Goal: Task Accomplishment & Management: Manage account settings

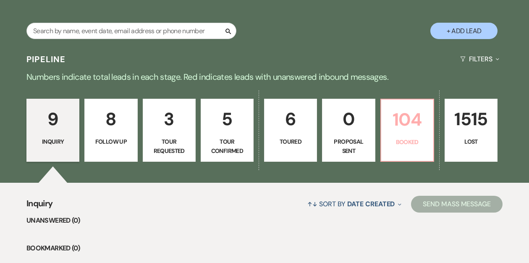
click at [393, 127] on p "104" at bounding box center [408, 119] width 42 height 28
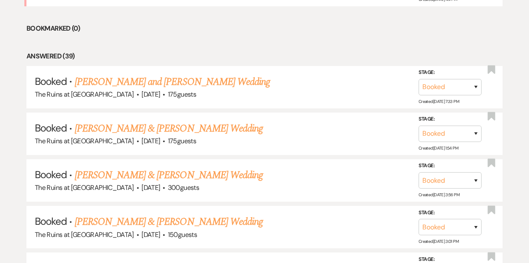
scroll to position [456, 0]
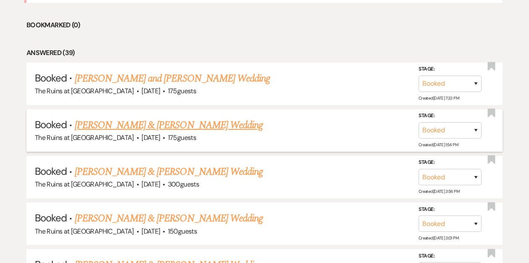
click at [202, 126] on link "[PERSON_NAME] & [PERSON_NAME] Wedding" at bounding box center [169, 125] width 188 height 15
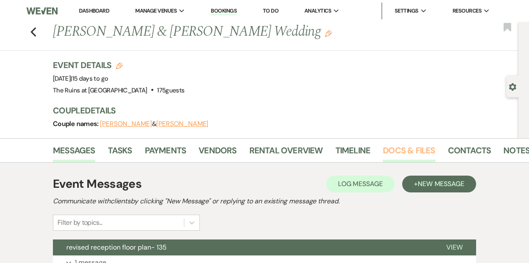
click at [414, 150] on link "Docs & Files" at bounding box center [409, 153] width 52 height 18
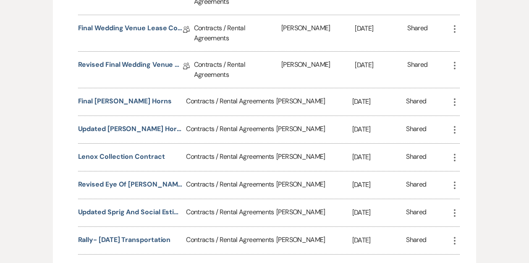
scroll to position [1071, 0]
click at [124, 95] on button "Final [PERSON_NAME] horns" at bounding box center [125, 100] width 94 height 10
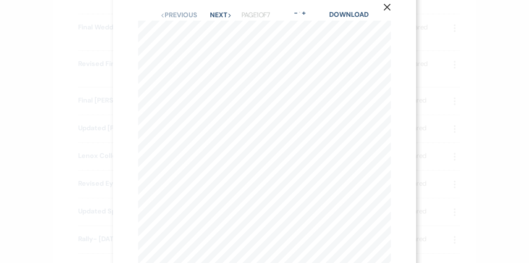
scroll to position [0, 0]
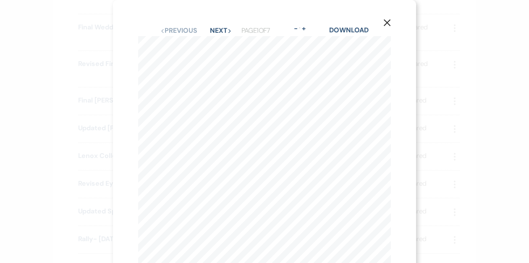
click at [388, 24] on use "button" at bounding box center [387, 22] width 7 height 7
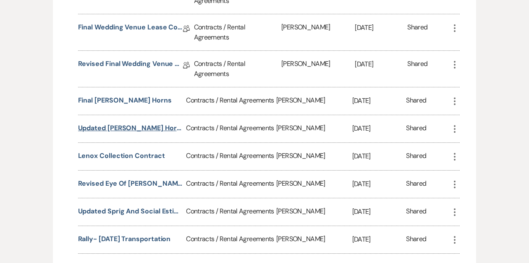
click at [123, 123] on button "Updated [PERSON_NAME] Horns Contract [DATE]" at bounding box center [130, 128] width 105 height 10
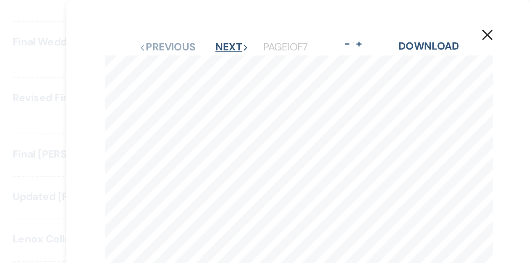
click at [222, 29] on button "Next Next" at bounding box center [221, 30] width 22 height 7
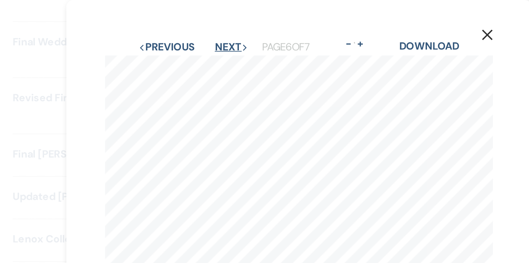
click at [221, 32] on button "Next Next" at bounding box center [221, 30] width 22 height 7
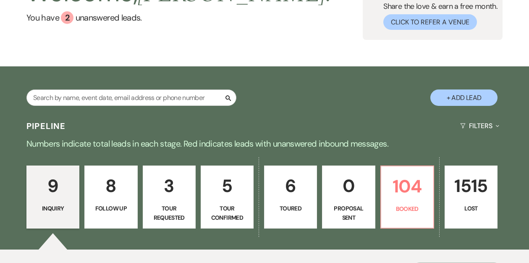
scroll to position [76, 0]
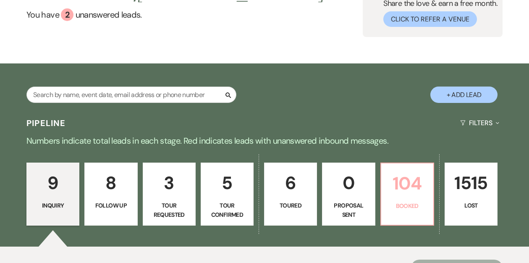
click at [402, 201] on p "Booked" at bounding box center [408, 205] width 42 height 9
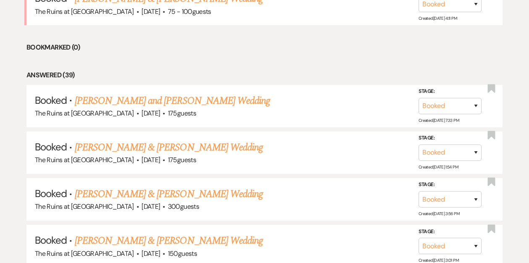
scroll to position [435, 0]
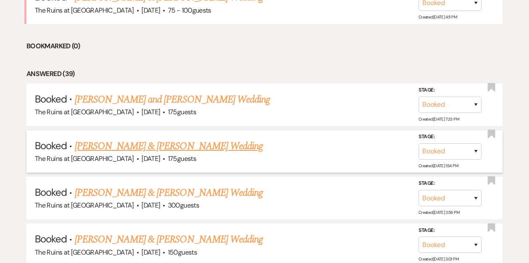
click at [219, 146] on link "[PERSON_NAME] & [PERSON_NAME] Wedding" at bounding box center [169, 146] width 188 height 15
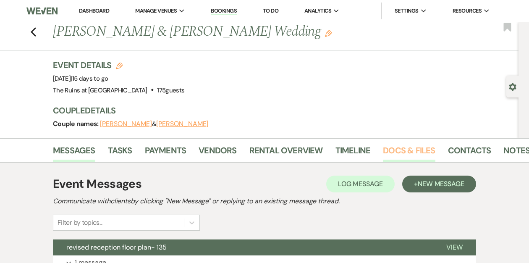
click at [392, 146] on link "Docs & Files" at bounding box center [409, 153] width 52 height 18
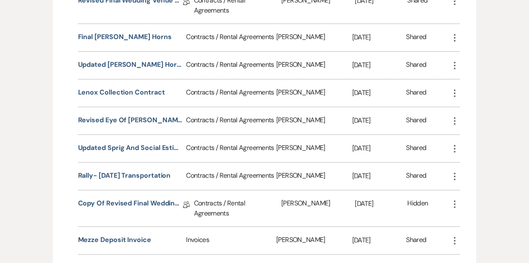
scroll to position [1138, 0]
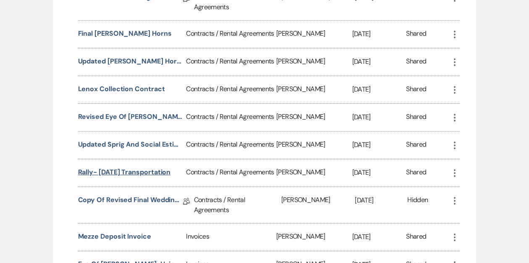
click at [104, 167] on button "Rally- [DATE] Transportation" at bounding box center [124, 172] width 93 height 10
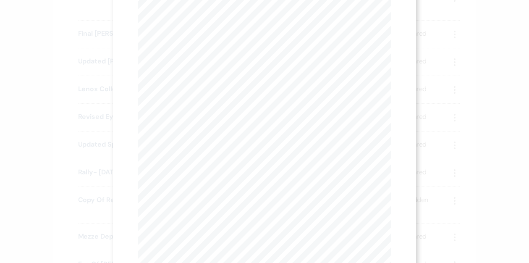
scroll to position [0, 0]
click at [217, 33] on button "Next Next" at bounding box center [221, 30] width 22 height 7
click at [222, 31] on button "Next Next" at bounding box center [221, 30] width 22 height 7
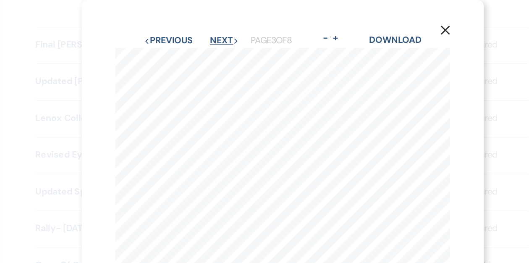
click at [219, 29] on button "Next Next" at bounding box center [221, 30] width 22 height 7
click at [219, 28] on button "Next Next" at bounding box center [221, 30] width 22 height 7
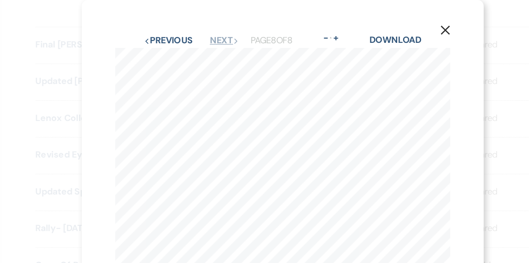
click at [219, 28] on button "Next Next" at bounding box center [221, 30] width 22 height 7
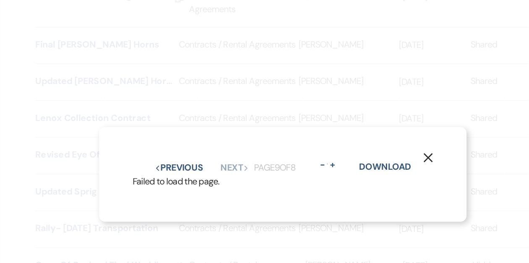
click at [374, 118] on use "button" at bounding box center [374, 119] width 7 height 7
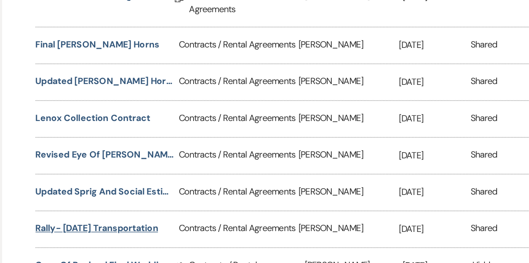
click at [133, 167] on button "Rally- [DATE] Transportation" at bounding box center [124, 172] width 93 height 10
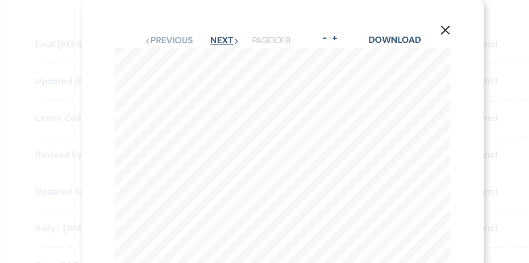
click at [221, 30] on button "Next Next" at bounding box center [221, 30] width 22 height 7
click at [387, 23] on use "button" at bounding box center [387, 22] width 7 height 7
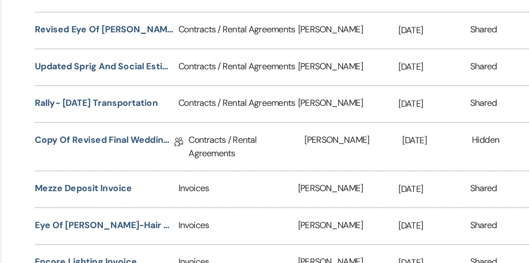
scroll to position [1195, 0]
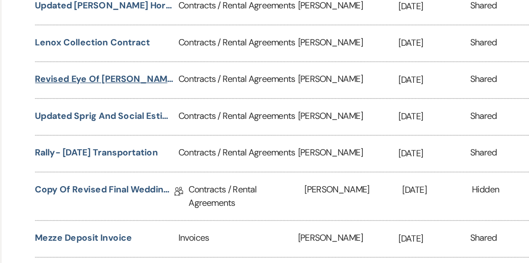
click at [143, 55] on button "Revised Eye of [PERSON_NAME] Contract" at bounding box center [130, 60] width 105 height 10
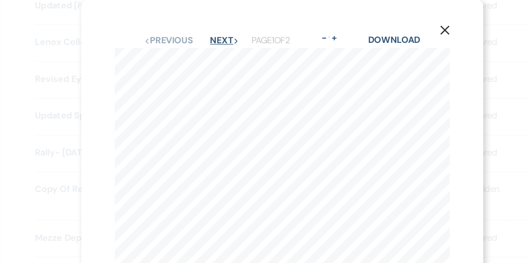
click at [217, 29] on button "Next Next" at bounding box center [221, 30] width 22 height 7
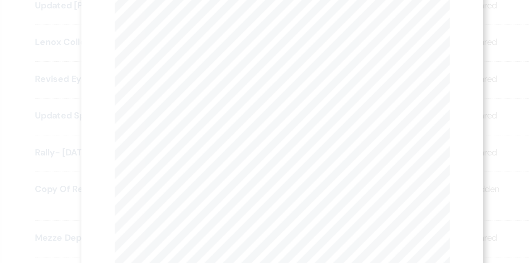
scroll to position [0, 0]
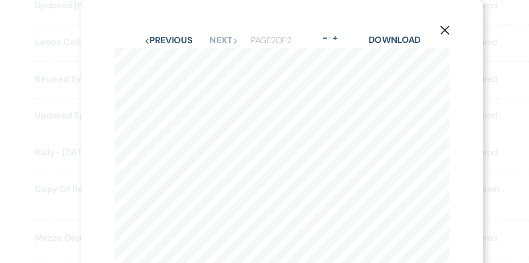
click at [387, 23] on use "button" at bounding box center [387, 22] width 7 height 7
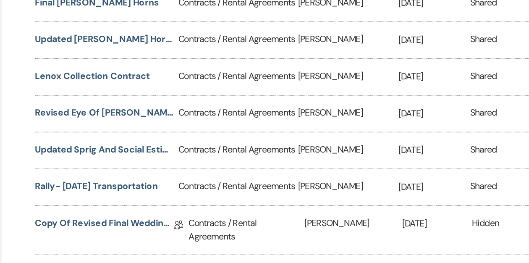
scroll to position [1119, 0]
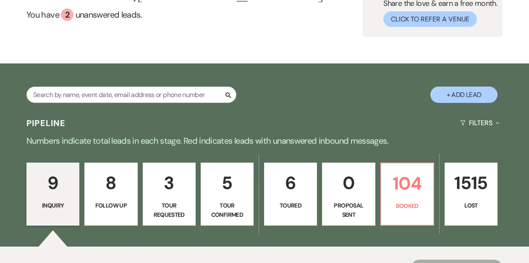
scroll to position [176, 0]
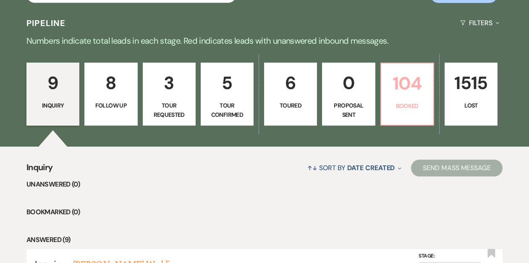
click at [403, 88] on p "104" at bounding box center [408, 83] width 42 height 28
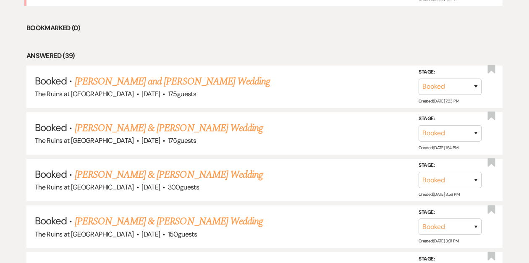
scroll to position [463, 0]
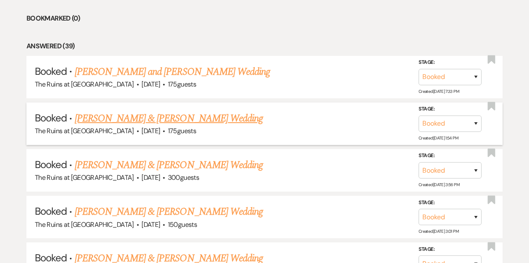
click at [213, 117] on link "[PERSON_NAME] & [PERSON_NAME] Wedding" at bounding box center [169, 118] width 188 height 15
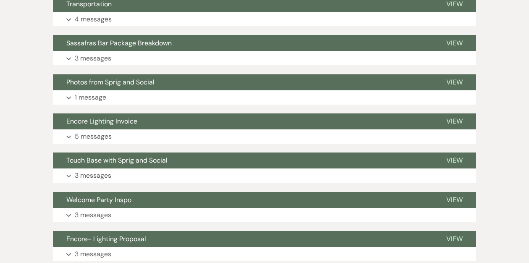
scroll to position [1811, 0]
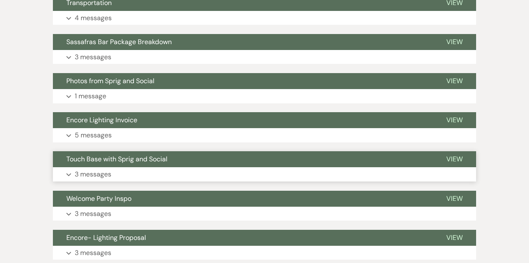
click at [195, 156] on button "Touch Base with Sprig and Social" at bounding box center [243, 159] width 380 height 16
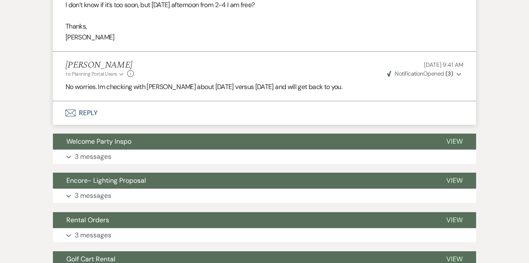
scroll to position [2180, 0]
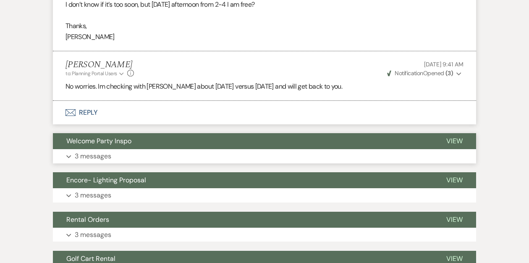
click at [187, 140] on button "Welcome Party Inspo" at bounding box center [243, 141] width 380 height 16
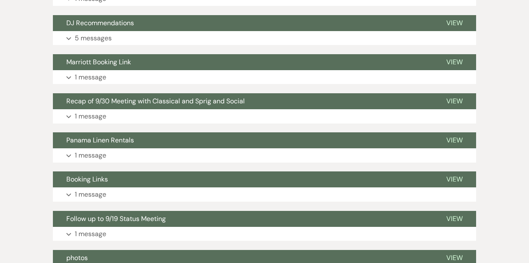
scroll to position [3378, 0]
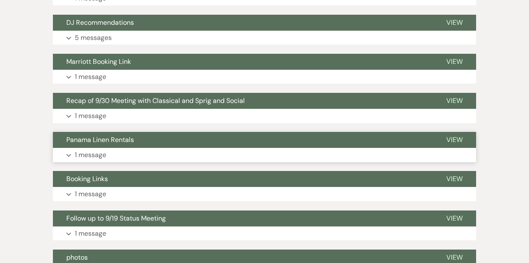
click at [182, 139] on button "Panama Linen Rentals" at bounding box center [243, 140] width 380 height 16
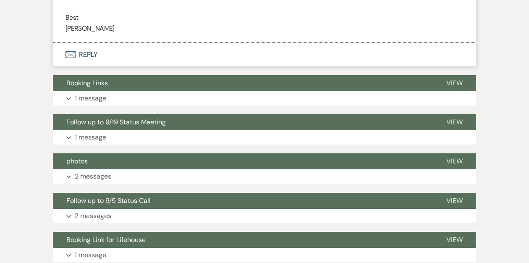
scroll to position [3652, 0]
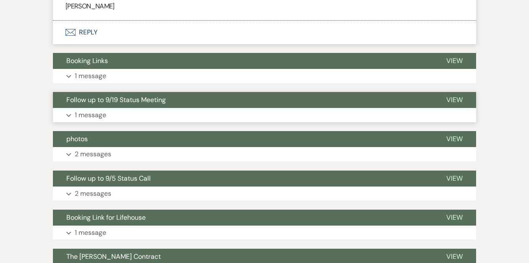
click at [183, 100] on button "Follow up to 9/19 Status Meeting" at bounding box center [243, 100] width 380 height 16
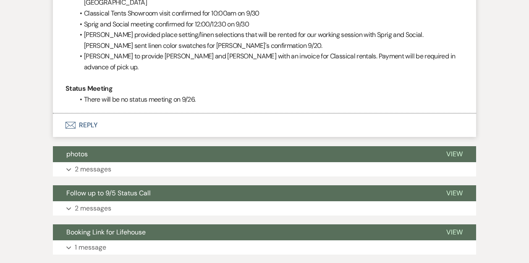
scroll to position [4172, 0]
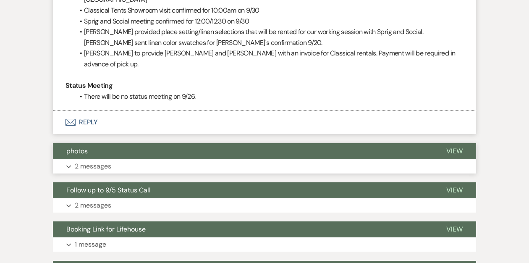
click at [174, 143] on button "photos" at bounding box center [243, 151] width 380 height 16
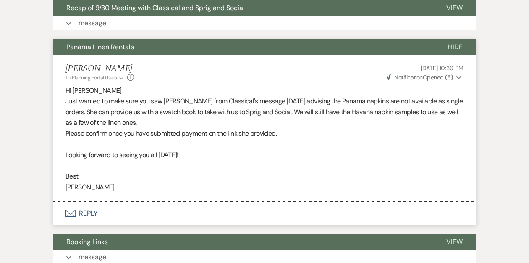
scroll to position [3365, 0]
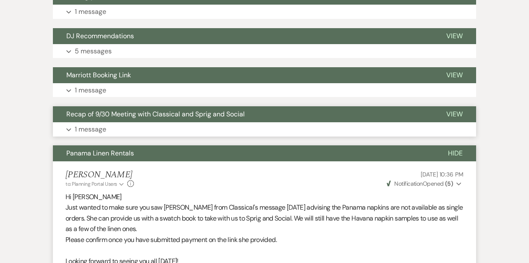
click at [182, 113] on span "Recap of 9/30 Meeting with Classical and Sprig and Social" at bounding box center [155, 114] width 179 height 9
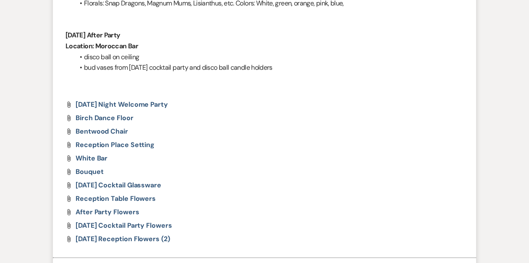
scroll to position [4235, 0]
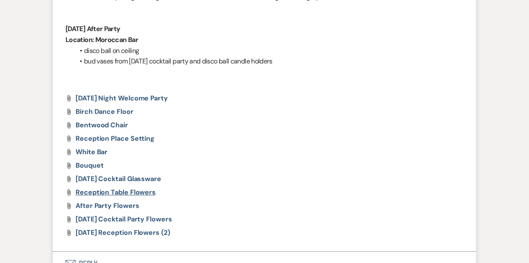
click at [124, 190] on span "Reception table flowers" at bounding box center [116, 192] width 80 height 9
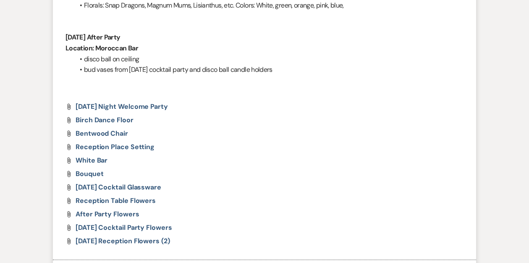
scroll to position [4228, 0]
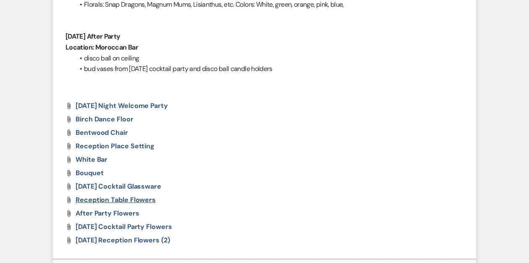
click at [142, 199] on span "Reception table flowers" at bounding box center [116, 199] width 80 height 9
click at [0, 0] on div "Messages Tasks Payments Vendors Rental Overview Timeline Docs & Files Contacts …" at bounding box center [264, 151] width 529 height 8481
click at [113, 238] on span "Saturday Reception Flowers (2)" at bounding box center [123, 240] width 95 height 9
click at [105, 200] on span "Reception table flowers" at bounding box center [116, 199] width 80 height 9
click at [93, 173] on span "Bouquet" at bounding box center [90, 172] width 28 height 9
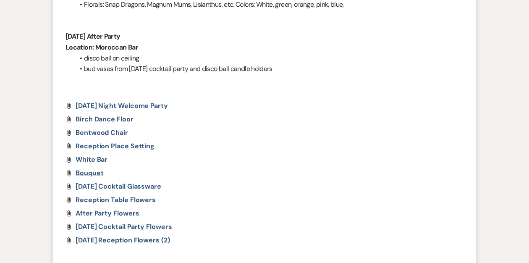
click at [79, 171] on span "Bouquet" at bounding box center [90, 172] width 28 height 9
click at [0, 0] on div "Messages Tasks Payments Vendors Rental Overview Timeline Docs & Files Contacts …" at bounding box center [264, 151] width 529 height 8481
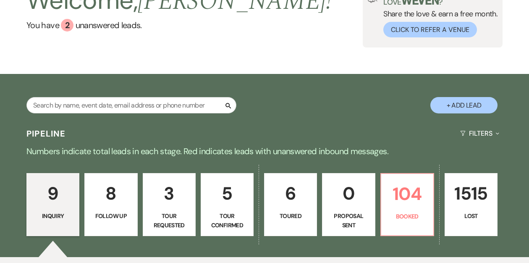
scroll to position [86, 0]
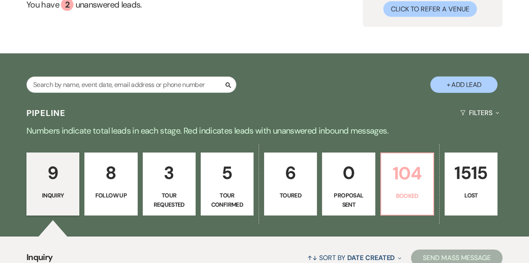
click at [401, 177] on p "104" at bounding box center [408, 173] width 42 height 28
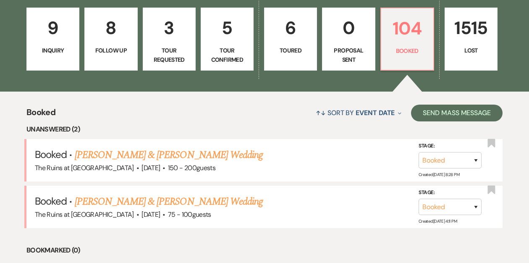
scroll to position [442, 0]
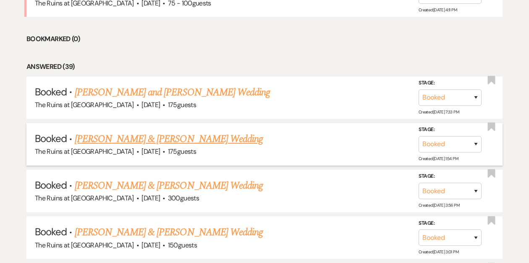
click at [211, 138] on link "[PERSON_NAME] & [PERSON_NAME] Wedding" at bounding box center [169, 139] width 188 height 15
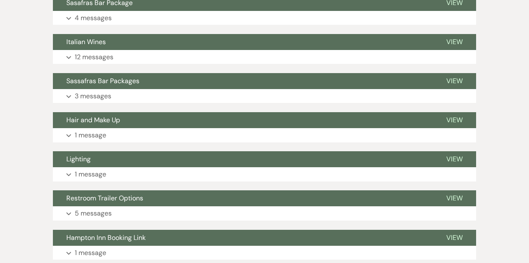
scroll to position [2613, 0]
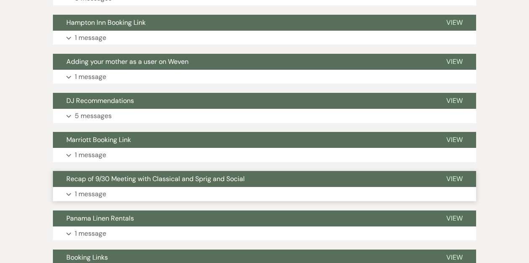
click at [164, 179] on span "Recap of 9/30 Meeting with Classical and Sprig and Social" at bounding box center [155, 178] width 179 height 9
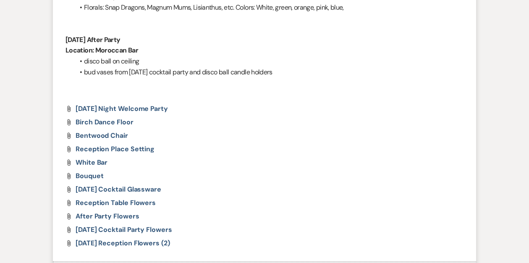
scroll to position [3616, 0]
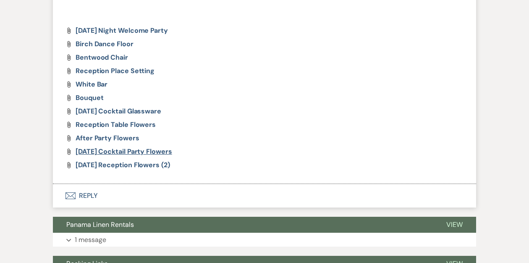
click at [140, 153] on span "Saturday Cocktail Party Flowers" at bounding box center [124, 151] width 97 height 9
click at [147, 153] on span "Saturday Cocktail Party Flowers" at bounding box center [124, 151] width 97 height 9
click at [116, 137] on span "After Party Flowers" at bounding box center [107, 138] width 63 height 9
click at [126, 110] on span "Saturday Cocktail Glassware" at bounding box center [119, 111] width 86 height 9
click at [110, 73] on span "Reception Place Setting" at bounding box center [115, 70] width 79 height 9
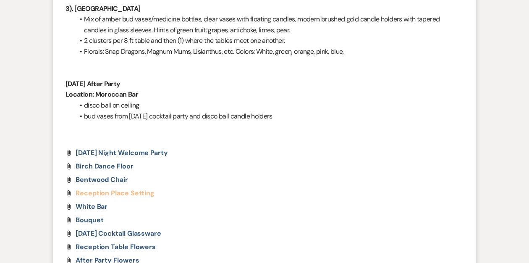
scroll to position [3495, 0]
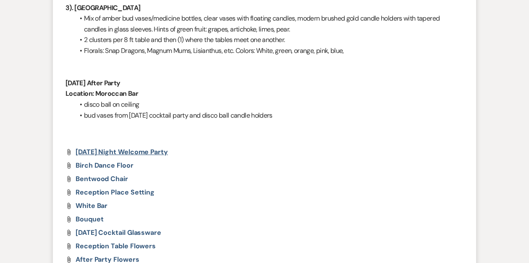
click at [116, 152] on span "Friday Night Welcome Party" at bounding box center [122, 151] width 92 height 9
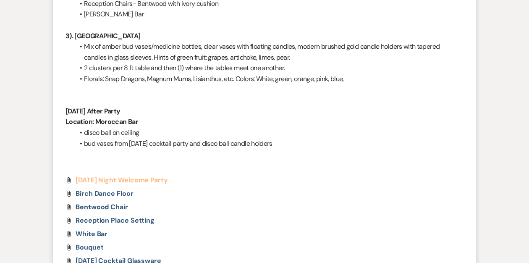
scroll to position [3466, 0]
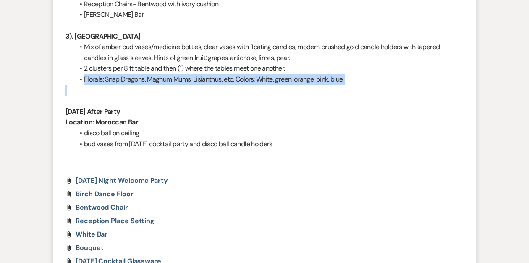
drag, startPoint x: 77, startPoint y: 78, endPoint x: 129, endPoint y: 87, distance: 52.5
copy li "Florals: Snap Dragons, Magnum Mums, Lisianthus, etc. Colors: White, green, oran…"
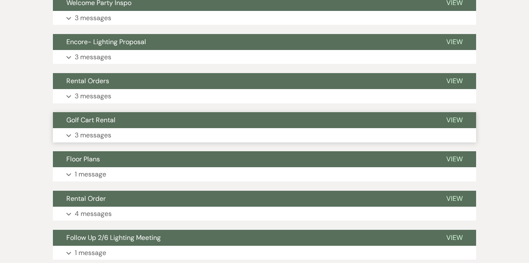
scroll to position [1938, 0]
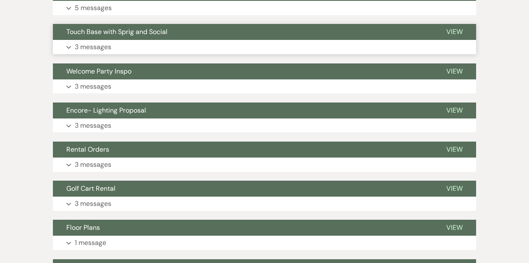
click at [255, 31] on button "Touch Base with Sprig and Social" at bounding box center [243, 32] width 380 height 16
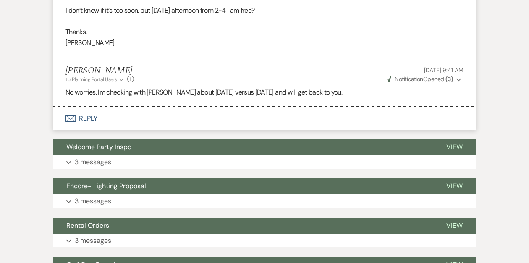
scroll to position [2175, 0]
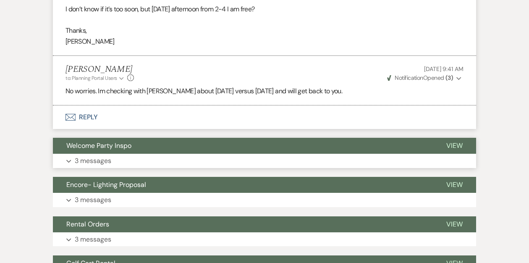
click at [182, 145] on button "Welcome Party Inspo" at bounding box center [243, 146] width 380 height 16
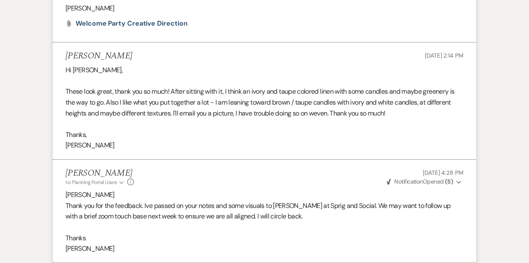
scroll to position [2434, 0]
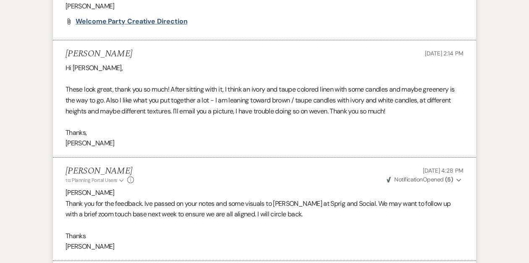
click at [139, 24] on span "Welcome Party Creative Direction" at bounding box center [132, 21] width 112 height 9
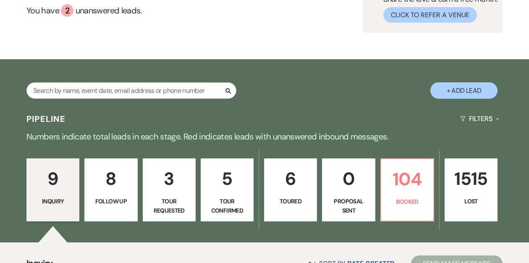
scroll to position [83, 0]
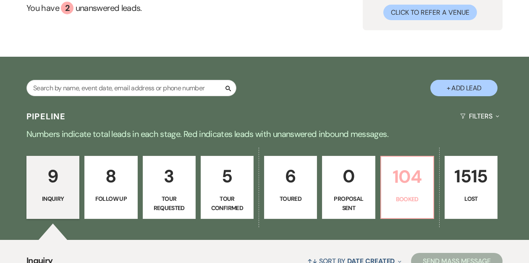
click at [401, 177] on p "104" at bounding box center [408, 177] width 42 height 28
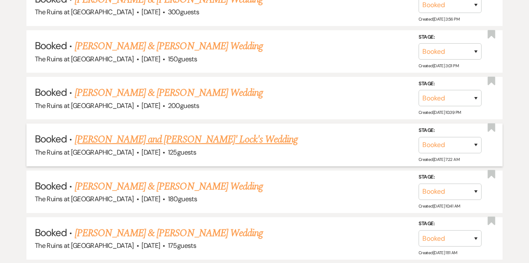
scroll to position [540, 0]
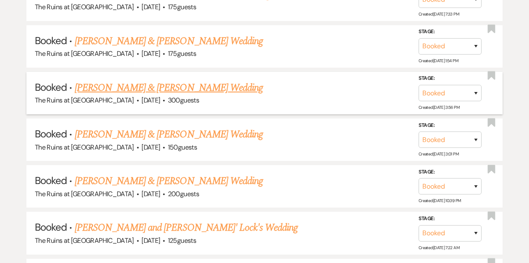
click at [180, 88] on link "[PERSON_NAME] & [PERSON_NAME] Wedding" at bounding box center [169, 87] width 188 height 15
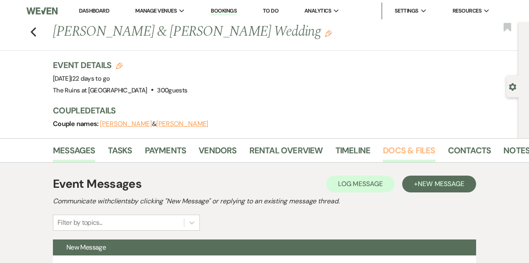
click at [401, 149] on link "Docs & Files" at bounding box center [409, 153] width 52 height 18
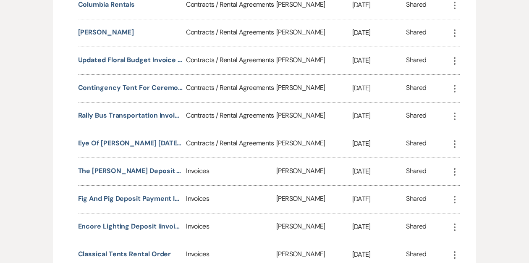
scroll to position [1400, 0]
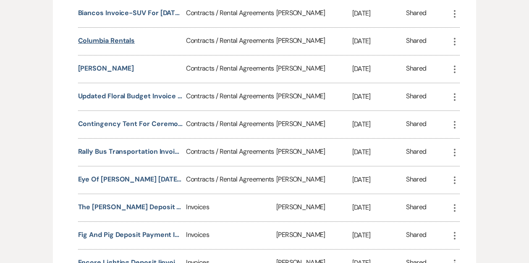
click at [124, 36] on button "Columbia Rentals" at bounding box center [106, 41] width 57 height 10
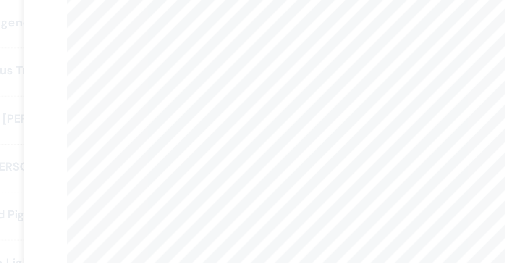
scroll to position [1399, 0]
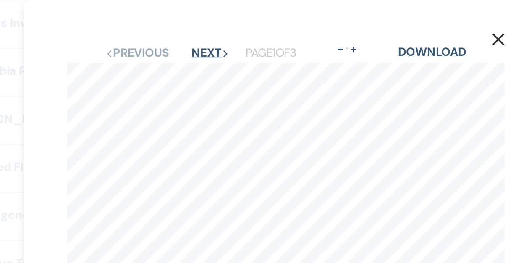
click at [222, 29] on button "Next Next" at bounding box center [221, 30] width 22 height 7
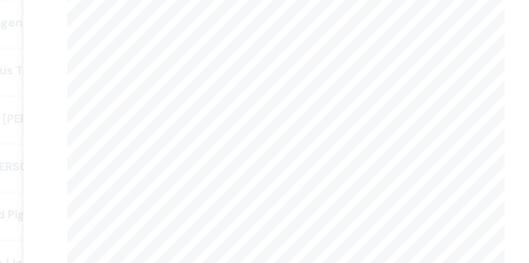
scroll to position [1399, 0]
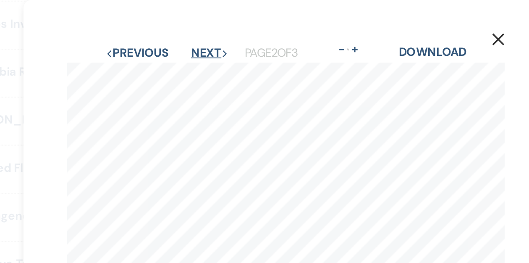
click at [220, 31] on button "Next Next" at bounding box center [221, 30] width 22 height 7
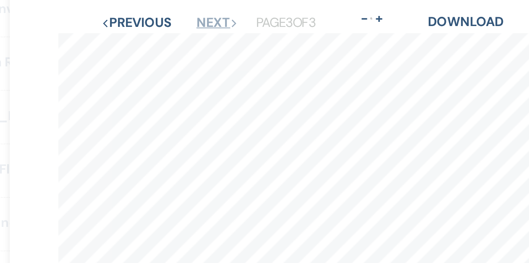
scroll to position [0, 0]
